Goal: Task Accomplishment & Management: Use online tool/utility

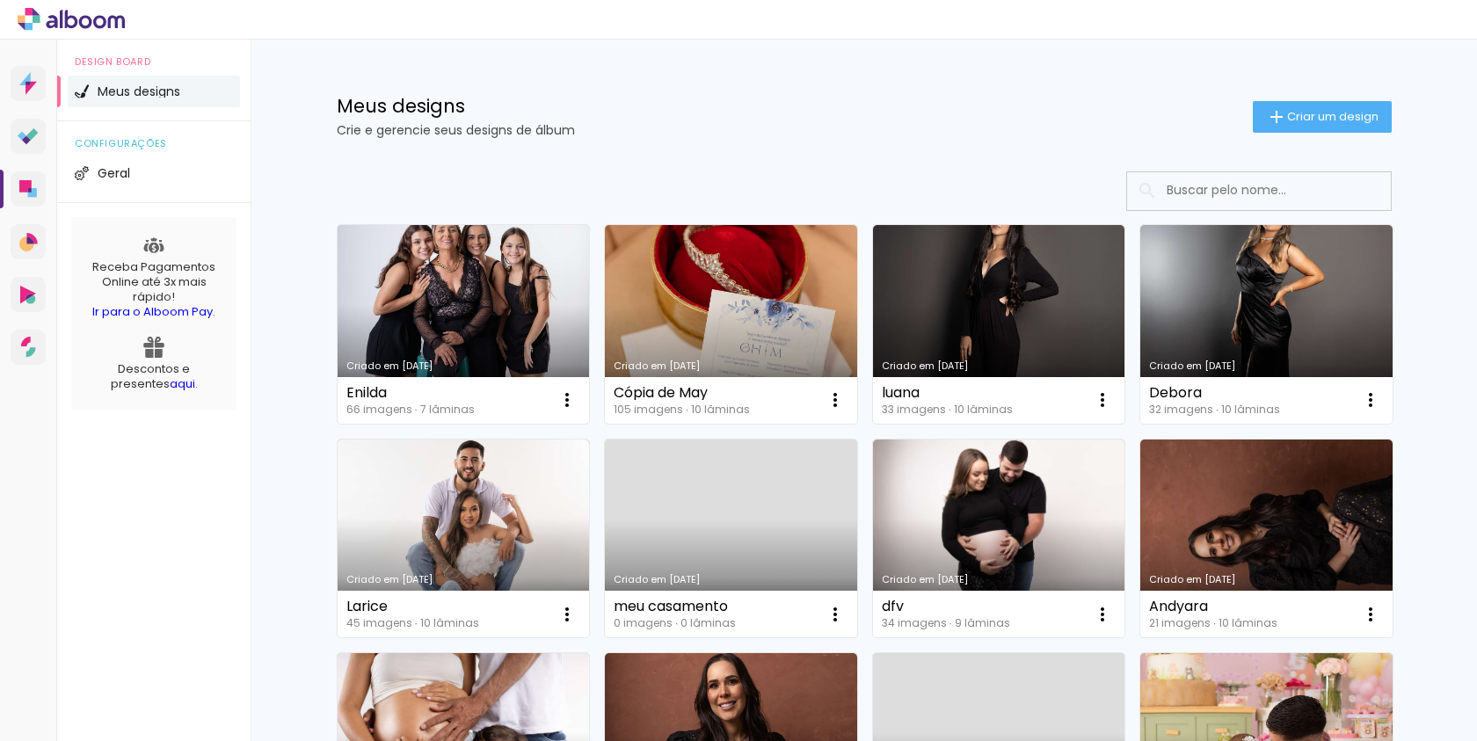
click at [455, 276] on link "Criado em [DATE]" at bounding box center [464, 324] width 252 height 199
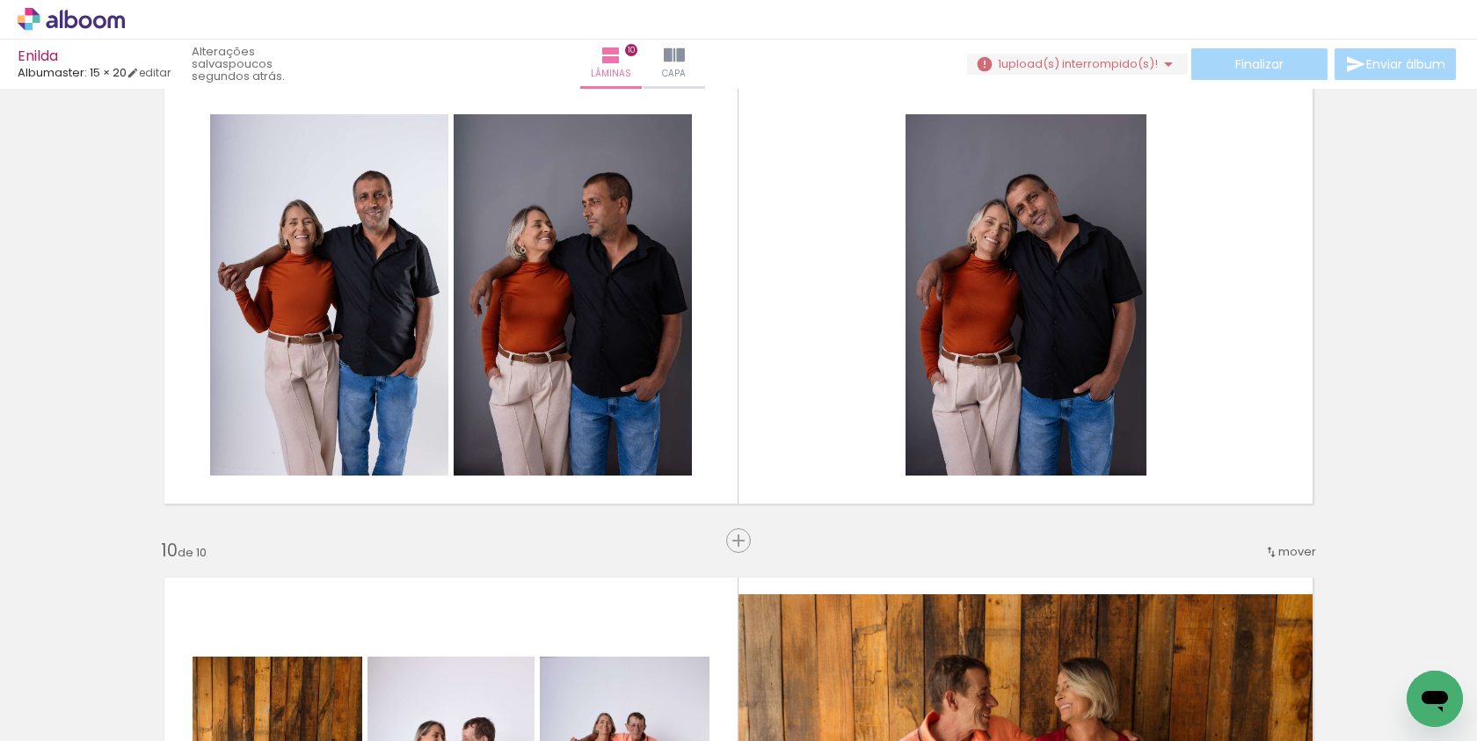
scroll to position [0, 5170]
